Goal: Information Seeking & Learning: Learn about a topic

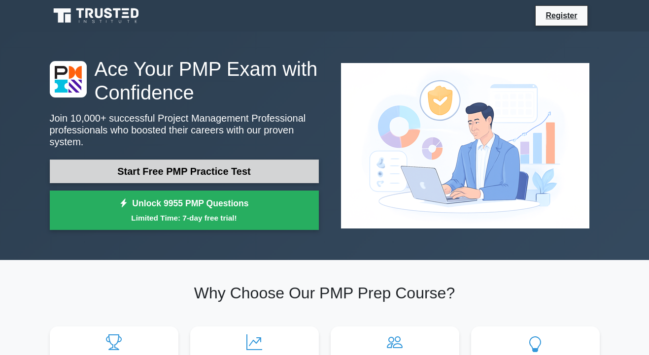
click at [227, 175] on link "Start Free PMP Practice Test" at bounding box center [184, 172] width 269 height 24
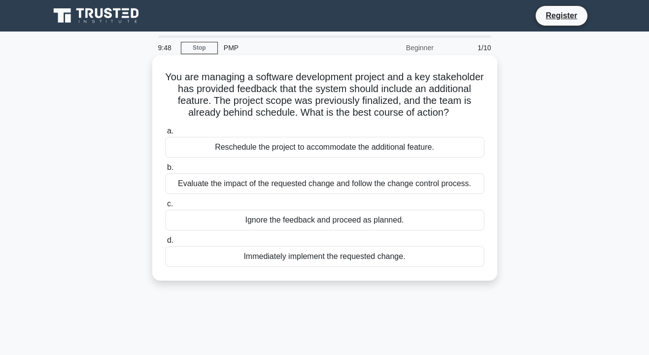
click at [320, 221] on div "Ignore the feedback and proceed as planned." at bounding box center [324, 220] width 319 height 21
click at [165, 207] on input "c. Ignore the feedback and proceed as planned." at bounding box center [165, 204] width 0 height 6
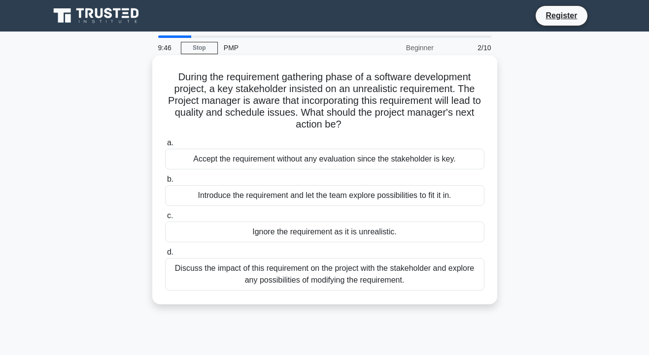
click at [296, 232] on div "Ignore the requirement as it is unrealistic." at bounding box center [324, 232] width 319 height 21
click at [165, 219] on input "c. Ignore the requirement as it is unrealistic." at bounding box center [165, 216] width 0 height 6
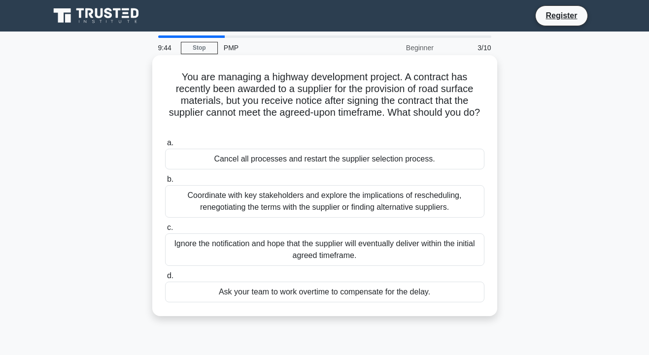
click at [268, 296] on div "Ask your team to work overtime to compensate for the delay." at bounding box center [324, 292] width 319 height 21
click at [165, 279] on input "d. Ask your team to work overtime to compensate for the delay." at bounding box center [165, 276] width 0 height 6
